Goal: Communication & Community: Participate in discussion

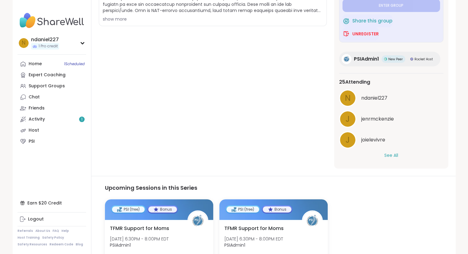
scroll to position [164, 0]
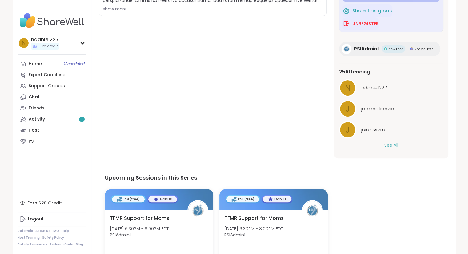
click at [391, 147] on button "See All" at bounding box center [391, 145] width 14 height 6
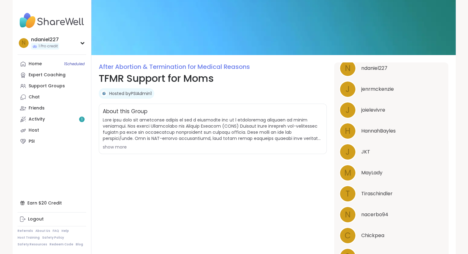
scroll to position [23, 0]
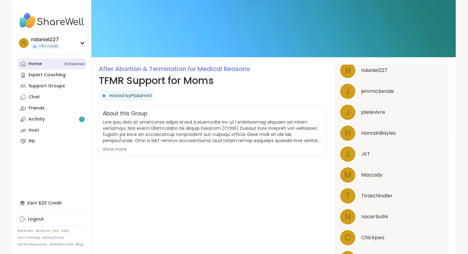
click at [36, 60] on link "Home 1 Scheduled" at bounding box center [52, 63] width 69 height 11
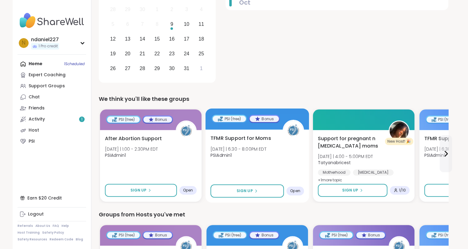
scroll to position [128, 0]
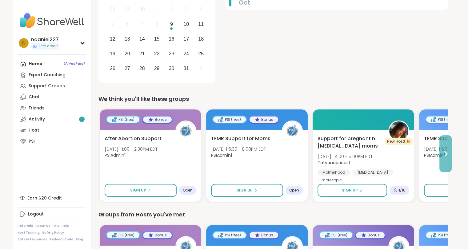
click at [445, 142] on button at bounding box center [445, 153] width 12 height 37
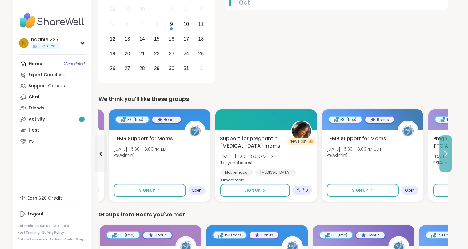
click at [445, 142] on button at bounding box center [445, 153] width 12 height 37
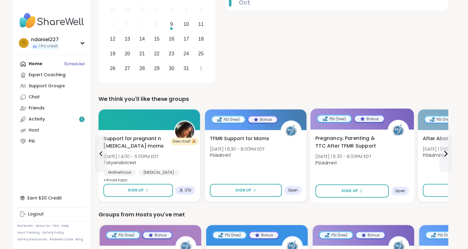
click at [332, 141] on span "Pregnancy, Parenting & TTC After TFMR Support" at bounding box center [347, 142] width 65 height 15
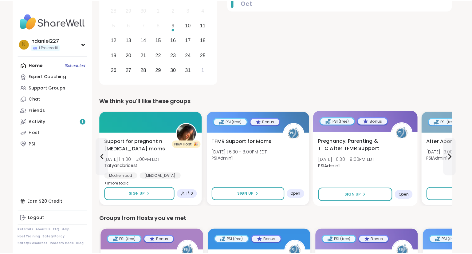
scroll to position [0, 0]
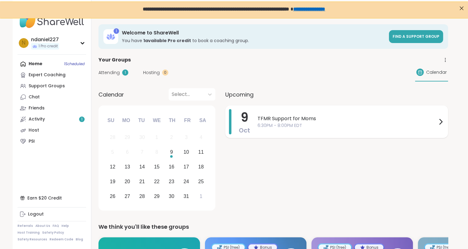
click at [327, 116] on span "TFMR Support for Moms" at bounding box center [346, 118] width 179 height 7
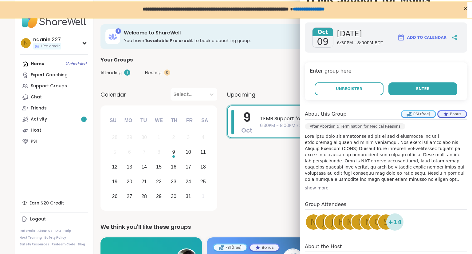
scroll to position [68, 0]
click at [418, 88] on span "Enter" at bounding box center [424, 89] width 14 height 6
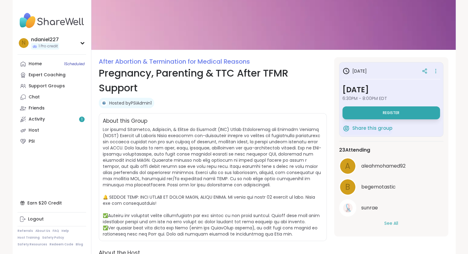
scroll to position [31, 0]
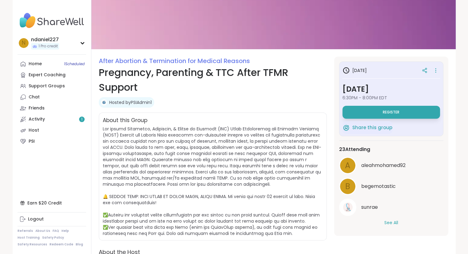
click at [387, 220] on button "See All" at bounding box center [391, 223] width 14 height 6
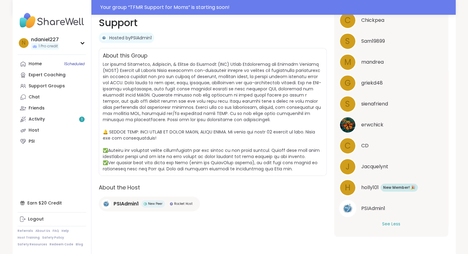
scroll to position [0, 0]
